Goal: Use online tool/utility: Utilize a website feature to perform a specific function

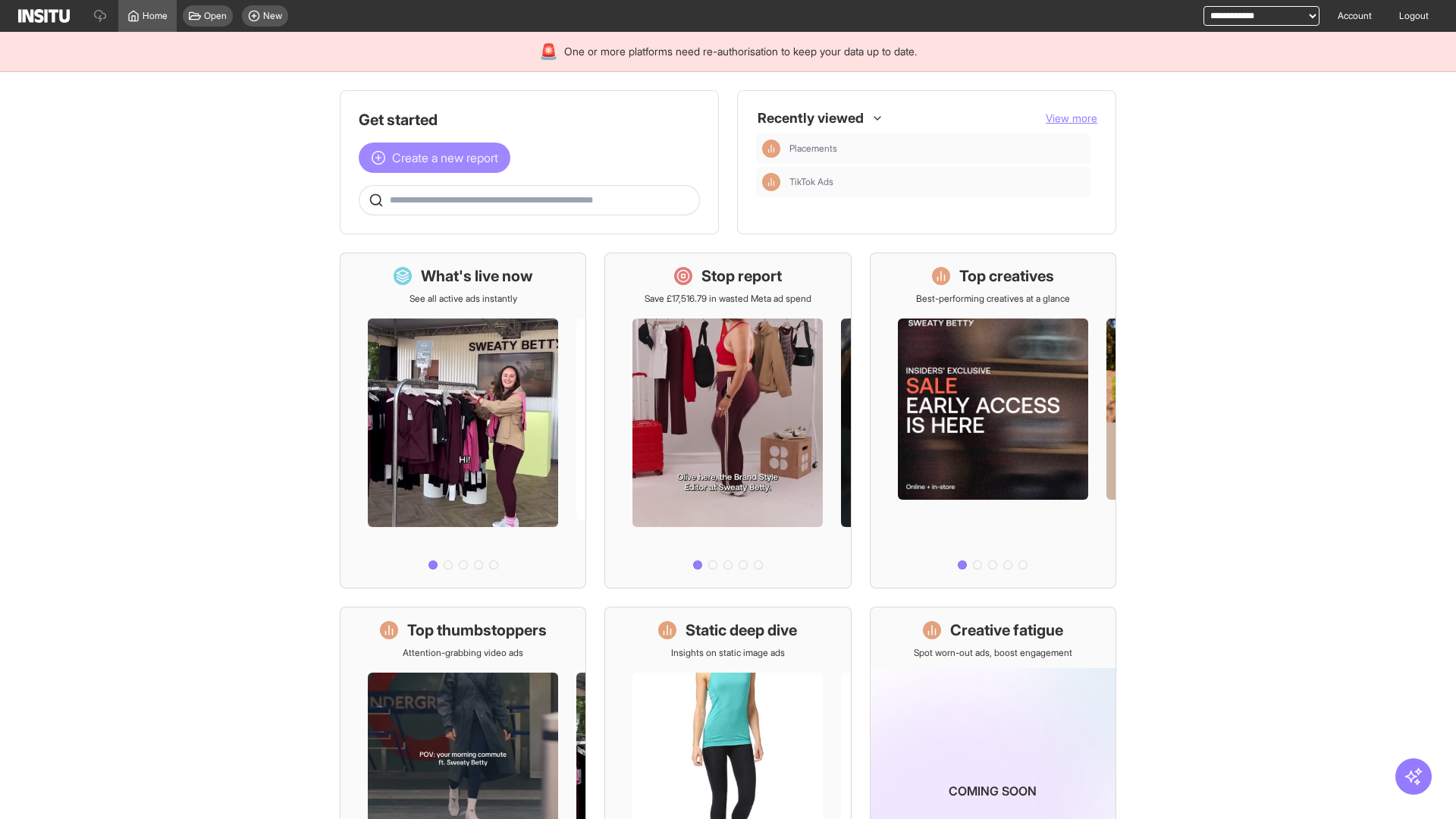
click at [439, 158] on span "Create a new report" at bounding box center [444, 158] width 106 height 18
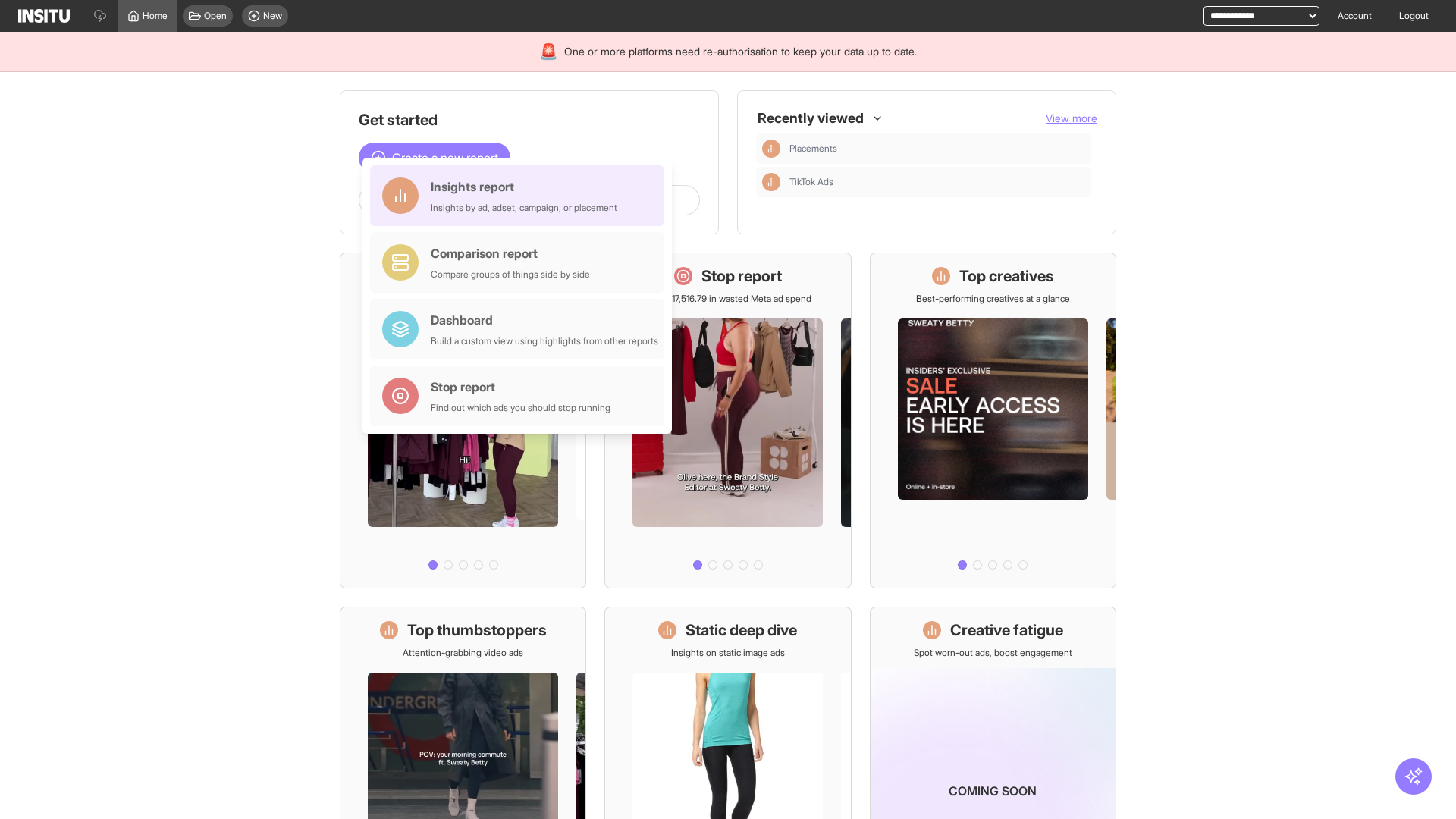
click at [521, 196] on div "Insights report Insights by ad, adset, campaign, or placement" at bounding box center [524, 195] width 186 height 36
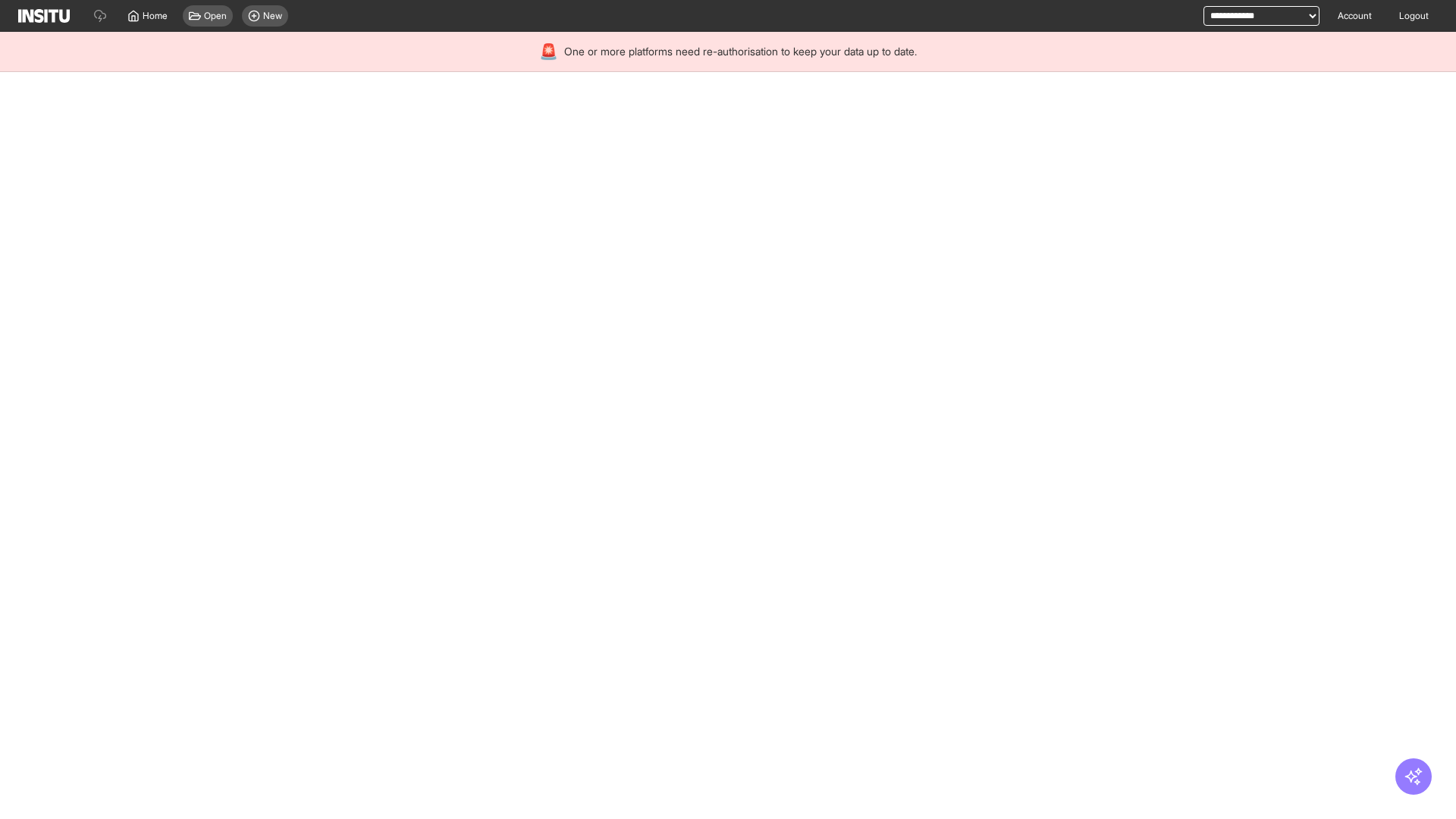
select select "**"
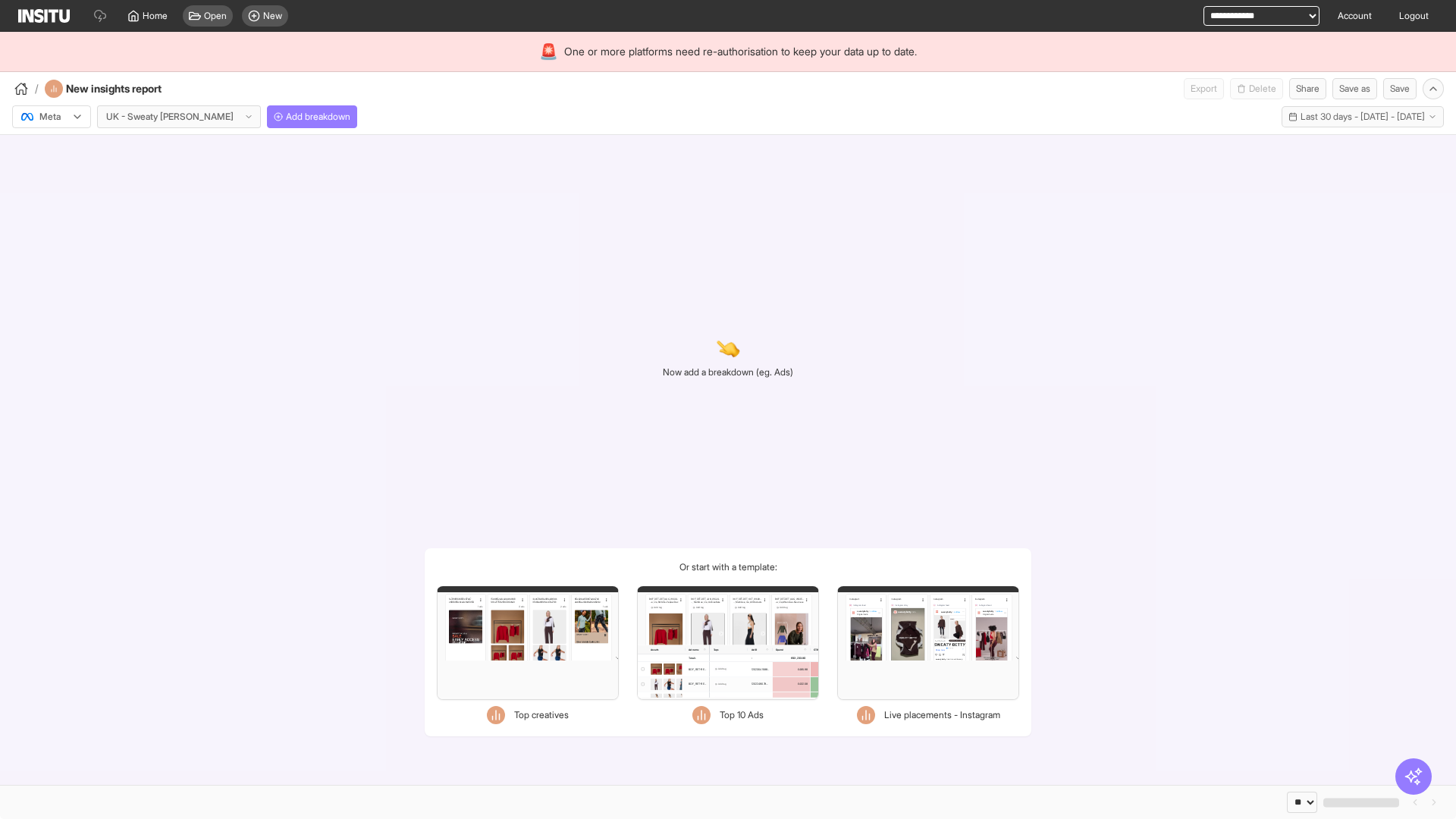
click at [52, 117] on div at bounding box center [40, 117] width 42 height 15
click at [51, 150] on span "Meta" at bounding box center [50, 149] width 20 height 14
click at [286, 117] on span "Add breakdown" at bounding box center [318, 117] width 65 height 12
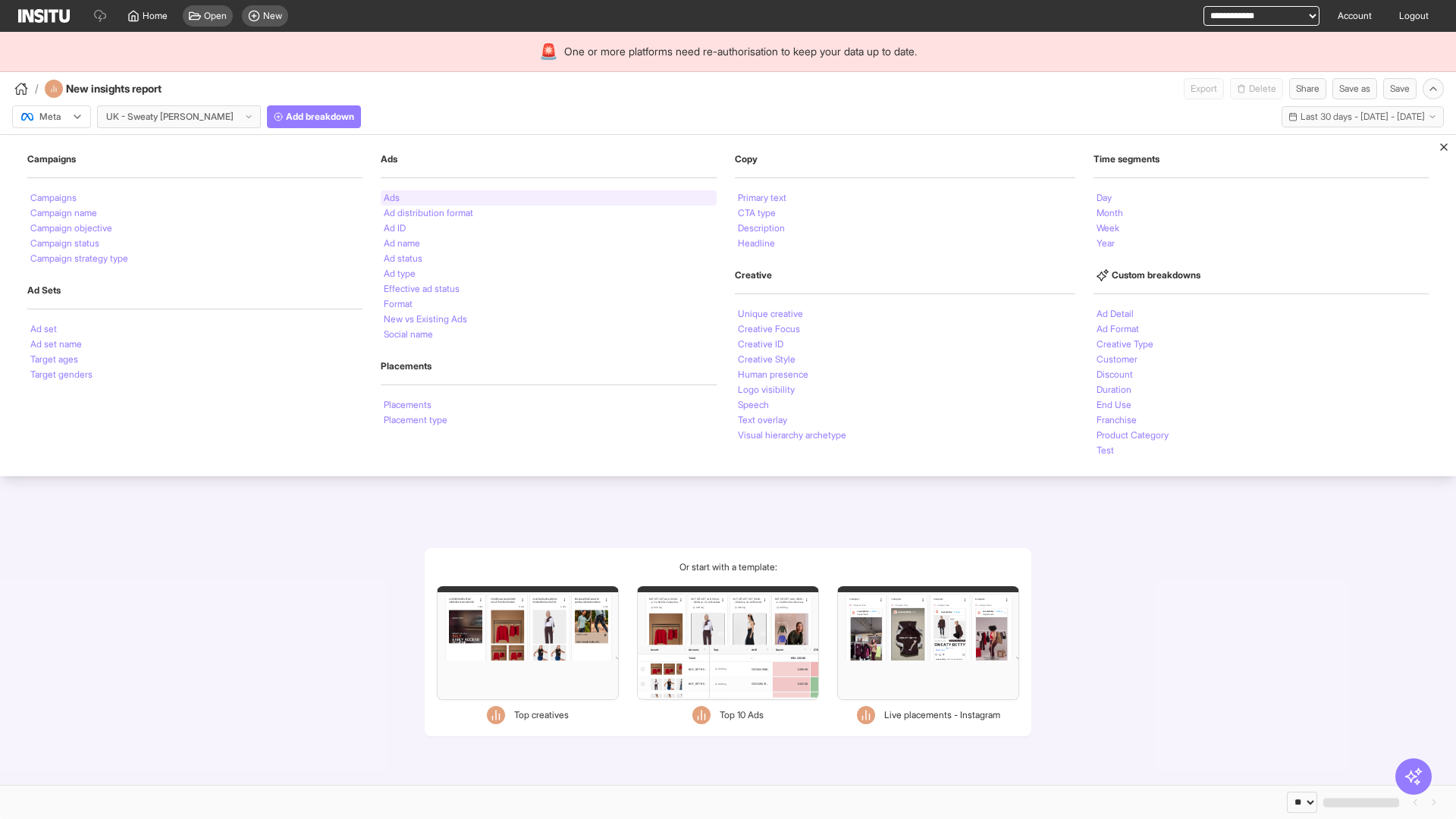
click at [390, 198] on li "Ads" at bounding box center [392, 197] width 16 height 9
